Goal: Task Accomplishment & Management: Complete application form

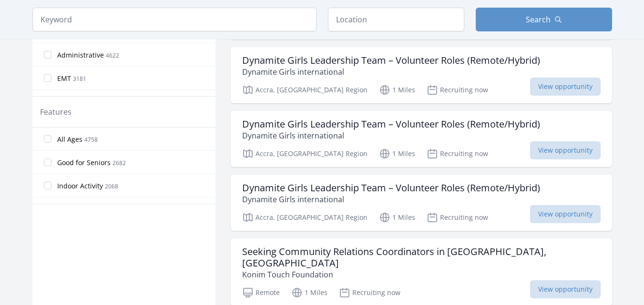
scroll to position [477, 0]
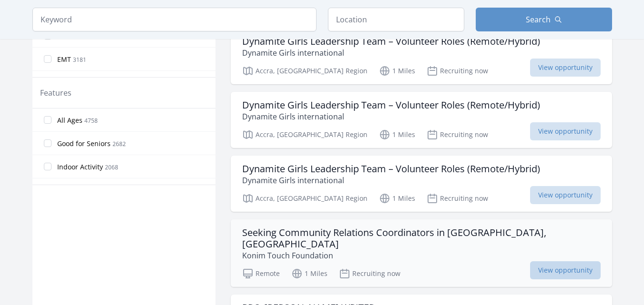
click at [559, 262] on span "View opportunity" at bounding box center [565, 271] width 71 height 18
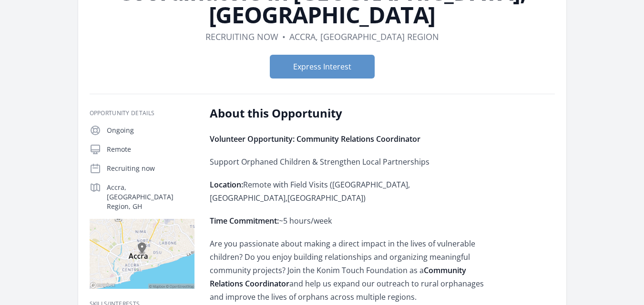
scroll to position [101, 0]
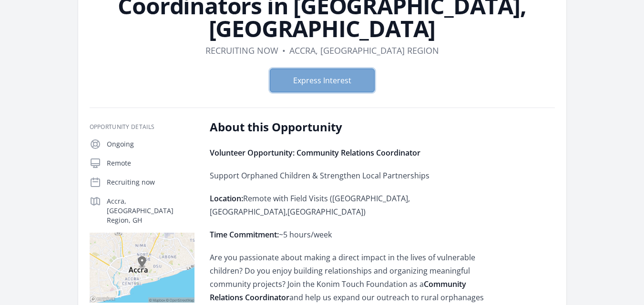
click at [344, 69] on button "Express Interest" at bounding box center [322, 81] width 105 height 24
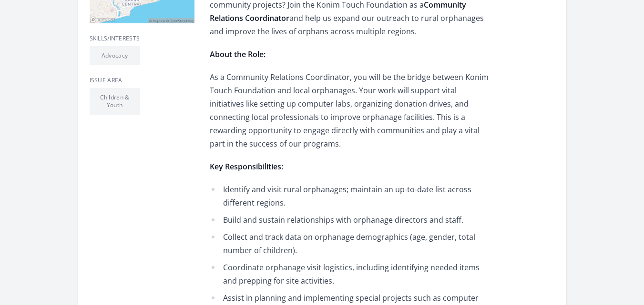
scroll to position [381, 0]
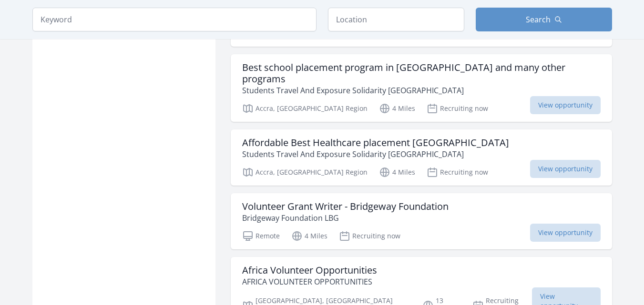
scroll to position [1208, 0]
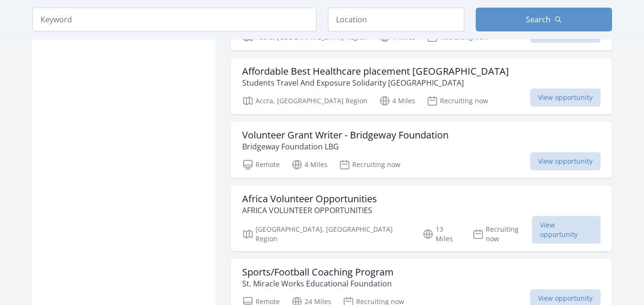
scroll to position [1265, 0]
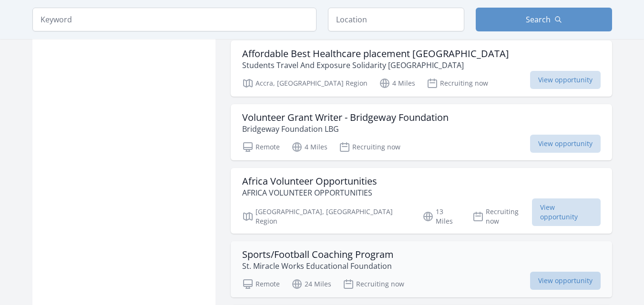
click at [563, 272] on span "View opportunity" at bounding box center [565, 281] width 71 height 18
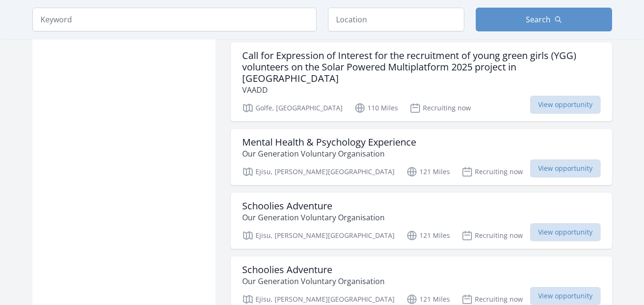
scroll to position [3872, 0]
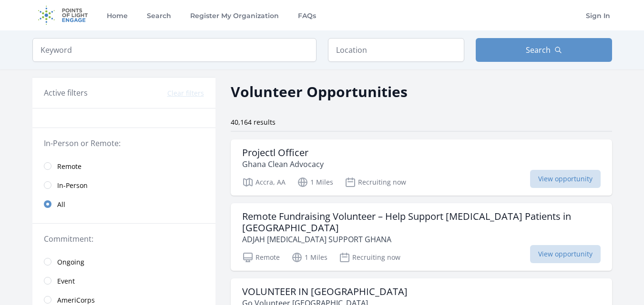
scroll to position [3872, 0]
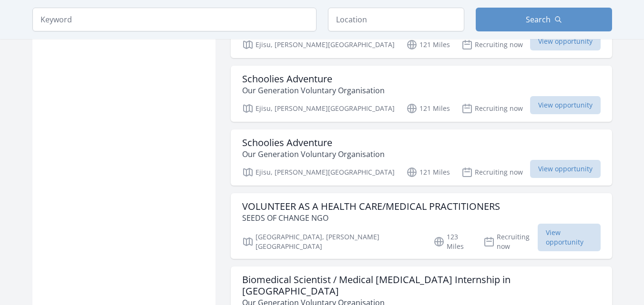
scroll to position [2548, 0]
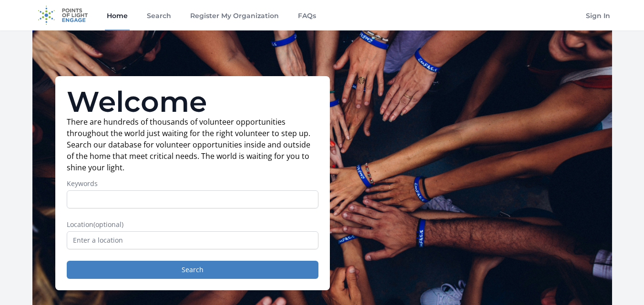
click at [427, 255] on div "Welcome There are hundreds of thousands of volunteer opportunities throughout t…" at bounding box center [321, 183] width 579 height 306
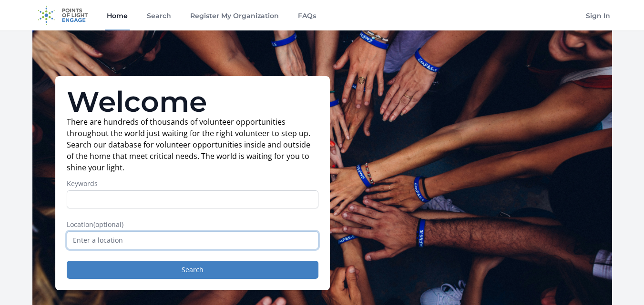
click at [153, 246] on input "text" at bounding box center [193, 241] width 252 height 18
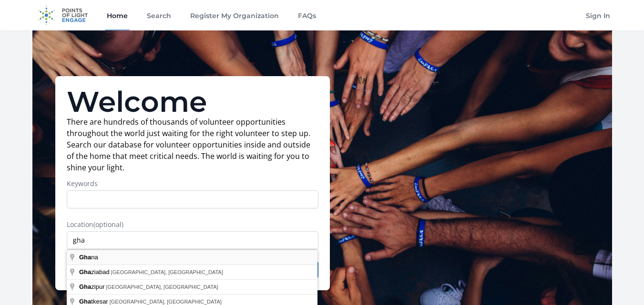
type input "[GEOGRAPHIC_DATA]"
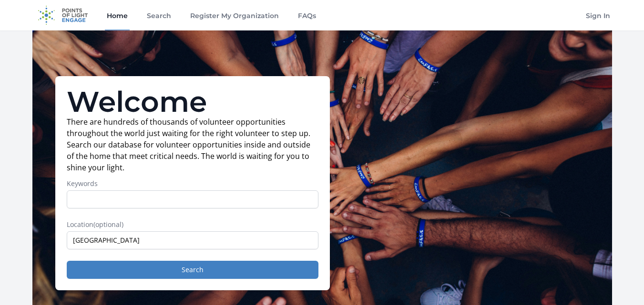
click at [132, 257] on form "Keywords Location (optional) [GEOGRAPHIC_DATA] Search" at bounding box center [193, 229] width 252 height 100
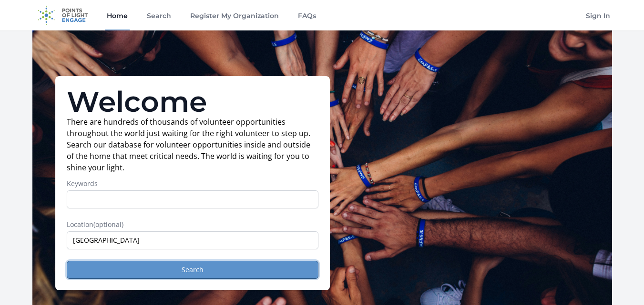
click at [203, 272] on button "Search" at bounding box center [193, 270] width 252 height 18
